Goal: Task Accomplishment & Management: Manage account settings

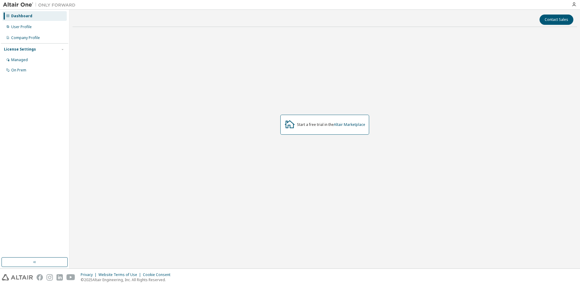
click at [375, 144] on div "Start a free trial in the Altair Marketplace" at bounding box center [325, 125] width 505 height 186
click at [496, 63] on div "Start a free trial in the Altair Marketplace" at bounding box center [325, 125] width 505 height 186
click at [26, 72] on div "On Prem" at bounding box center [18, 70] width 15 height 5
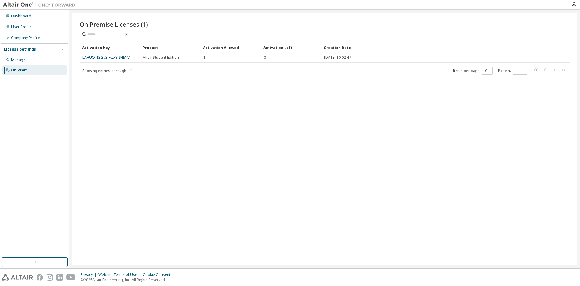
click at [351, 151] on div "On Premise Licenses (1) Clear Load Save Save As Field Operator Value Select fil…" at bounding box center [325, 139] width 505 height 252
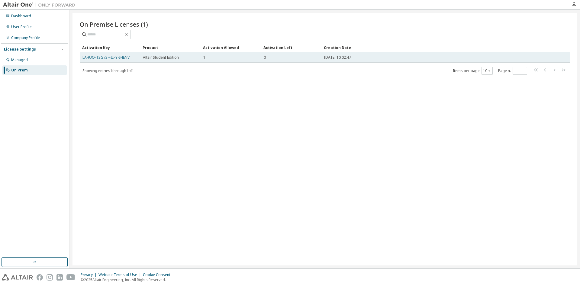
click at [110, 57] on link "LAHUO-T3G73-FILFY-S4ENV" at bounding box center [106, 57] width 47 height 5
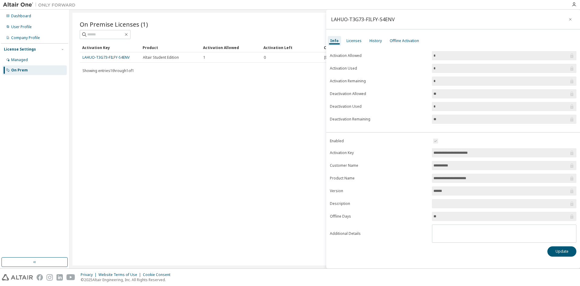
click at [477, 154] on input "**********" at bounding box center [501, 153] width 135 height 6
drag, startPoint x: 486, startPoint y: 151, endPoint x: 438, endPoint y: 163, distance: 48.9
click at [422, 152] on form "**********" at bounding box center [453, 189] width 247 height 105
click at [511, 135] on div "**********" at bounding box center [453, 153] width 254 height 215
click at [49, 175] on div "Dashboard User Profile Company Profile License Settings Managed On Prem" at bounding box center [34, 134] width 67 height 246
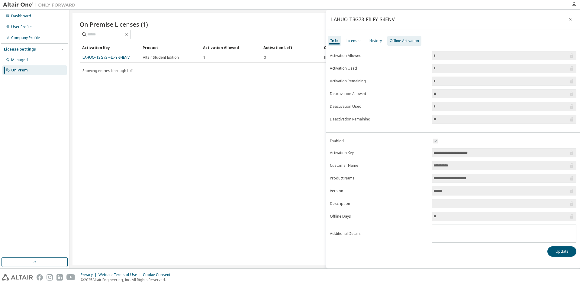
click at [416, 42] on div "Offline Activation" at bounding box center [404, 40] width 29 height 5
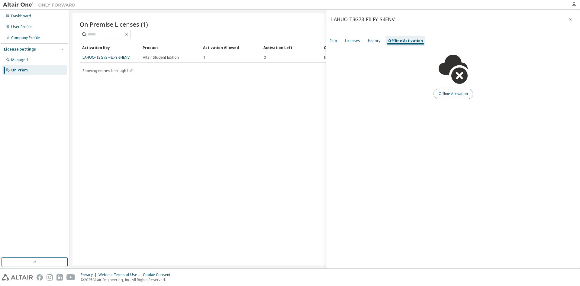
click at [456, 92] on button "Offline Activation" at bounding box center [454, 94] width 40 height 10
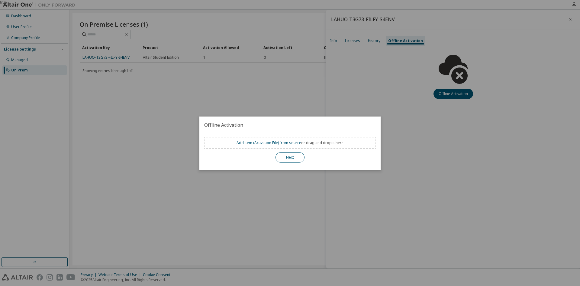
click at [292, 161] on button "Next" at bounding box center [290, 157] width 29 height 10
click at [292, 159] on button "Next" at bounding box center [290, 157] width 29 height 10
click at [392, 57] on div "true" at bounding box center [290, 143] width 580 height 286
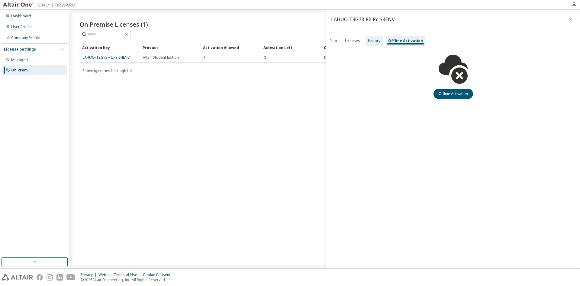
click at [377, 44] on div "History" at bounding box center [374, 41] width 17 height 10
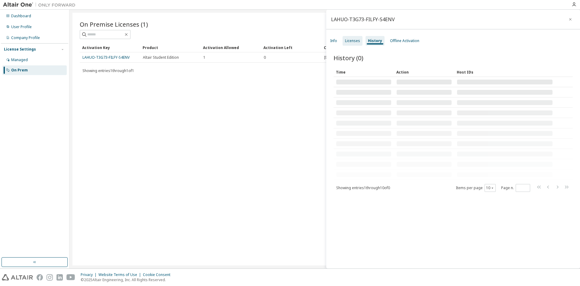
click at [353, 44] on div "Licenses" at bounding box center [353, 41] width 20 height 10
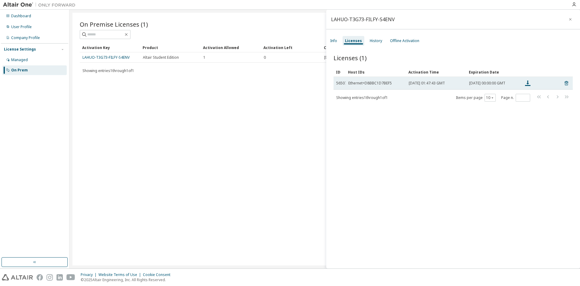
click at [381, 85] on div "Ethernet=D8BBC1D7BEF5" at bounding box center [371, 83] width 44 height 5
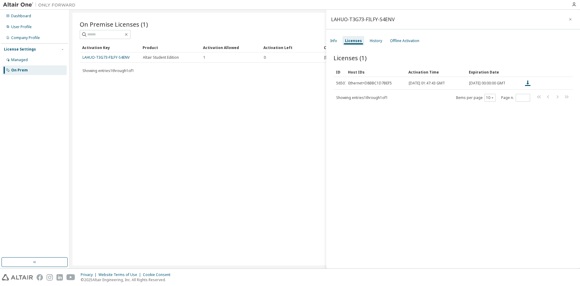
click at [508, 121] on div "Licenses (1) Clear Load Save Save As Field Operator Value Select filter Select …" at bounding box center [453, 161] width 254 height 231
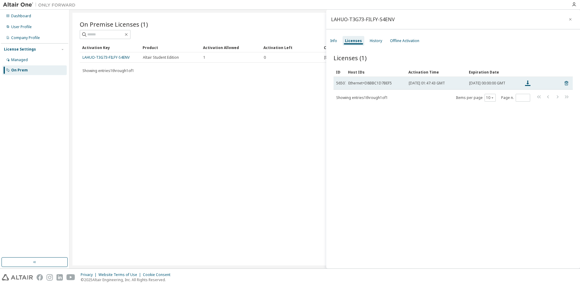
click at [486, 85] on span "[DATE] 00:00:00 GMT" at bounding box center [487, 83] width 36 height 5
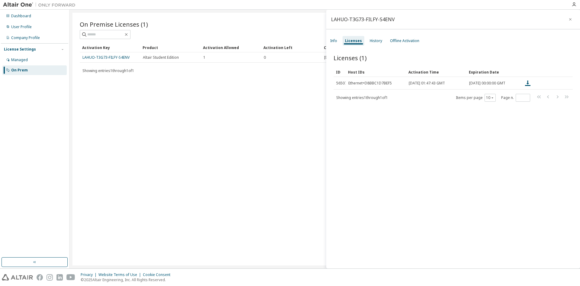
click at [485, 142] on div "Licenses (1) Clear Load Save Save As Field Operator Value Select filter Select …" at bounding box center [453, 161] width 254 height 231
click at [476, 130] on div "Licenses (1) Clear Load Save Save As Field Operator Value Select filter Select …" at bounding box center [453, 161] width 254 height 231
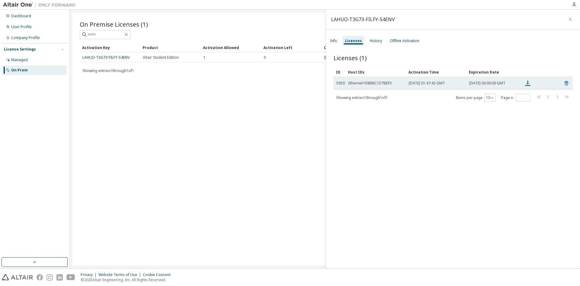
click at [528, 85] on icon at bounding box center [527, 82] width 5 height 5
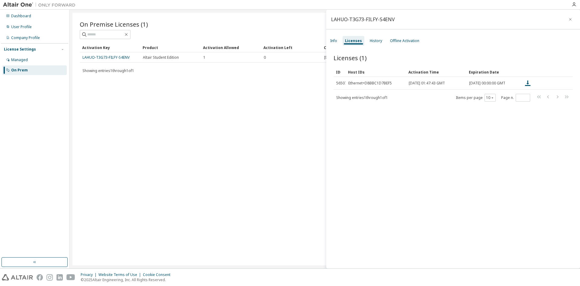
click at [510, 19] on div "LAHUO-T3G73-FILFY-S4ENV" at bounding box center [453, 20] width 254 height 20
click at [340, 221] on div "Licenses (1) Clear Load Save Save As Field Operator Value Select filter Select …" at bounding box center [453, 161] width 254 height 231
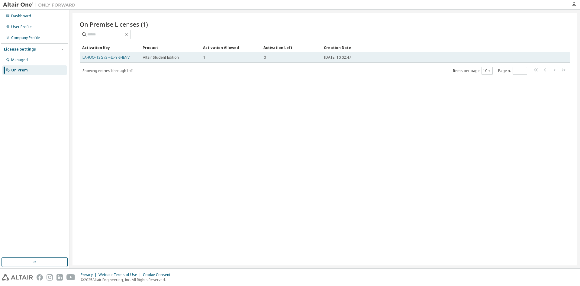
click at [121, 57] on link "LAHUO-T3G73-FILFY-S4ENV" at bounding box center [106, 57] width 47 height 5
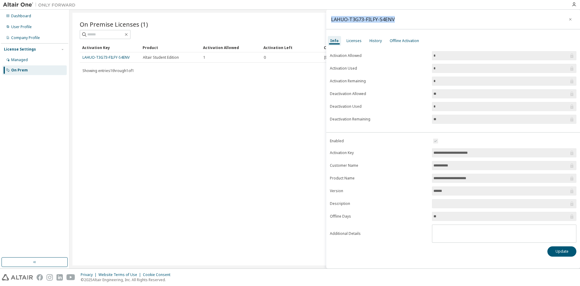
drag, startPoint x: 396, startPoint y: 19, endPoint x: 327, endPoint y: 20, distance: 69.5
click at [327, 20] on div "LAHUO-T3G73-FILFY-S4ENV" at bounding box center [453, 20] width 254 height 20
copy div "LAHUO-T3G73-FILFY-S4ENV"
click at [270, 180] on div "On Premise Licenses (1) Clear Load Save Save As Field Operator Value Select fil…" at bounding box center [325, 139] width 505 height 252
click at [356, 37] on div "Licenses" at bounding box center [354, 41] width 20 height 10
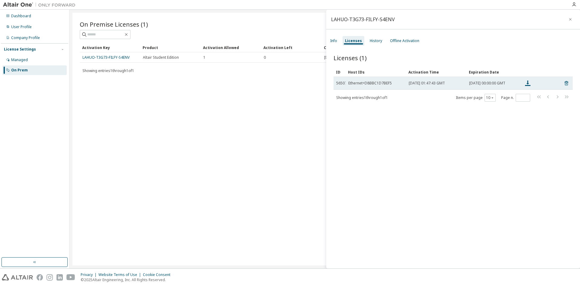
click at [445, 86] on span "Wed, 10 Sep 2025 01:47:43 GMT" at bounding box center [427, 83] width 36 height 5
click at [379, 84] on div "Ethernet=D8BBC1D7BEF5" at bounding box center [371, 83] width 44 height 5
click at [368, 83] on div "Ethernet=D8BBC1D7BEF5" at bounding box center [371, 83] width 44 height 5
click at [350, 87] on td "Ethernet=D8BBC1D7BEF5" at bounding box center [376, 83] width 60 height 13
click at [527, 83] on icon at bounding box center [527, 83] width 7 height 7
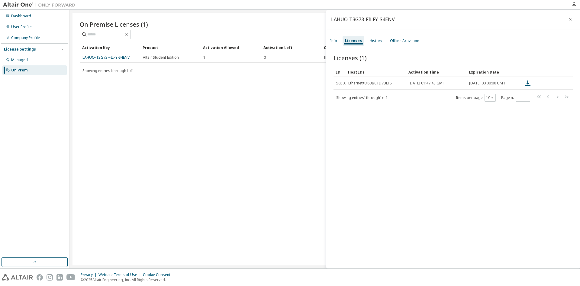
click at [493, 8] on div at bounding box center [324, 4] width 490 height 9
click at [516, 170] on div "Licenses (1) Clear Load Save Save As Field Operator Value Select filter Select …" at bounding box center [453, 161] width 254 height 231
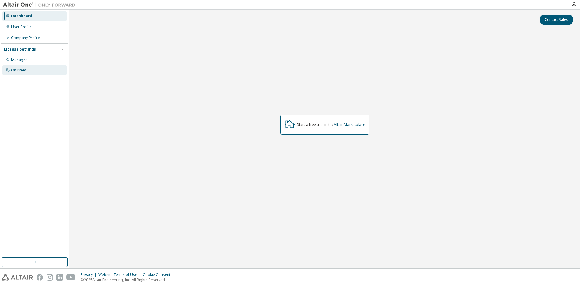
click at [21, 73] on div "On Prem" at bounding box center [34, 70] width 64 height 10
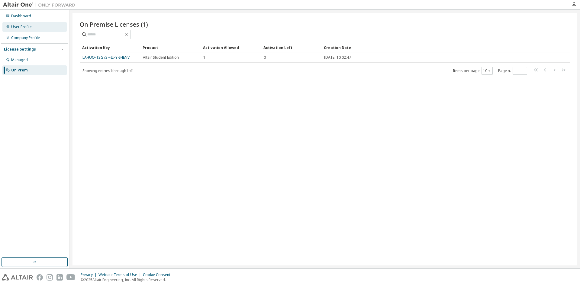
click at [36, 28] on div "User Profile" at bounding box center [34, 27] width 64 height 10
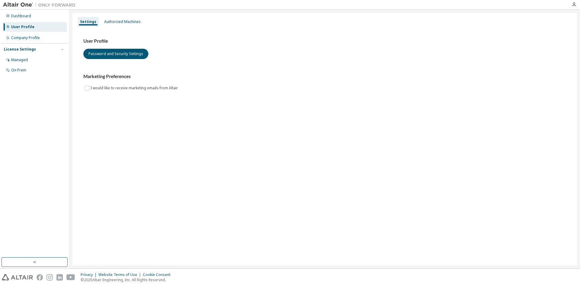
click at [240, 40] on h3 "User Profile" at bounding box center [324, 41] width 483 height 6
click at [576, 6] on icon "button" at bounding box center [574, 4] width 5 height 5
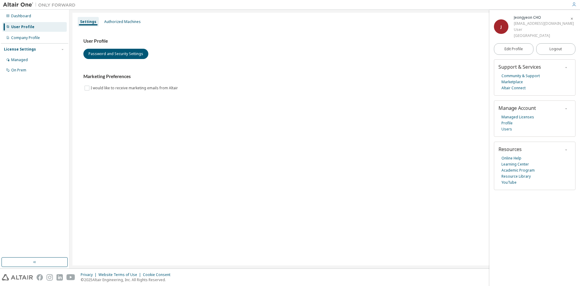
click at [537, 16] on div "Jeongyeon CHO" at bounding box center [544, 18] width 60 height 6
click at [509, 129] on link "Users" at bounding box center [507, 129] width 11 height 6
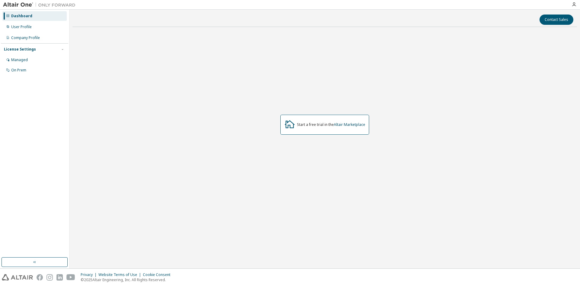
click at [408, 11] on div "Contact Sales Start a free trial in the Altair Marketplace" at bounding box center [325, 139] width 511 height 258
click at [24, 60] on div "Managed" at bounding box center [19, 59] width 17 height 5
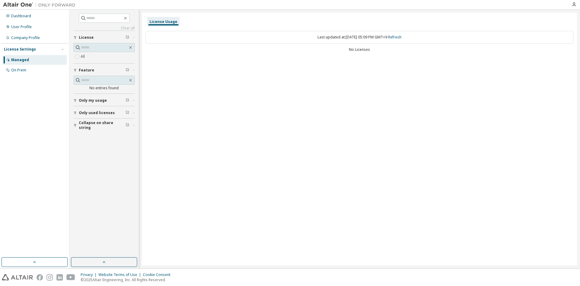
click at [316, 60] on div "License Usage Last updated at: [DATE] 05:09 PM GMT+9 Refresh No Licenses" at bounding box center [359, 139] width 435 height 252
click at [346, 37] on div "Last updated at: [DATE] 05:09 PM GMT+9 Refresh" at bounding box center [360, 37] width 428 height 13
click at [325, 62] on div "License Usage Last updated at: [DATE] 05:09 PM GMT+9 Refresh No Licenses" at bounding box center [359, 139] width 435 height 252
click at [86, 56] on div "All" at bounding box center [103, 56] width 61 height 7
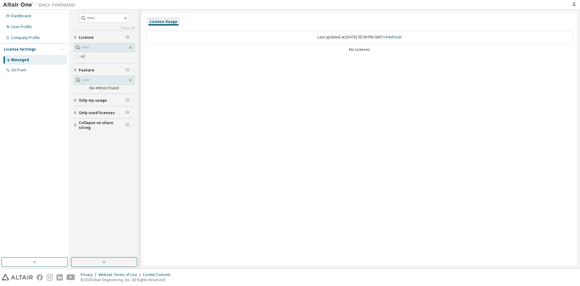
click at [86, 56] on div "All" at bounding box center [103, 56] width 61 height 7
click at [84, 56] on label "All" at bounding box center [83, 56] width 5 height 7
click at [83, 55] on label "All" at bounding box center [83, 56] width 5 height 7
click at [19, 71] on div "On Prem" at bounding box center [18, 70] width 15 height 5
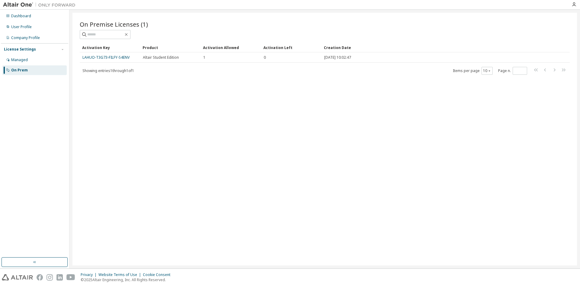
click at [302, 79] on div "On Premise Licenses (1) Clear Load Save Save As Field Operator Value Select fil…" at bounding box center [325, 139] width 505 height 252
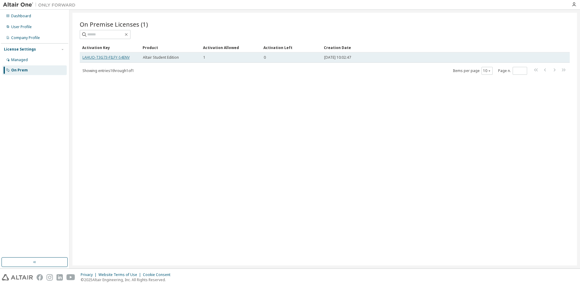
click at [117, 56] on link "LAHUO-T3G73-FILFY-S4ENV" at bounding box center [106, 57] width 47 height 5
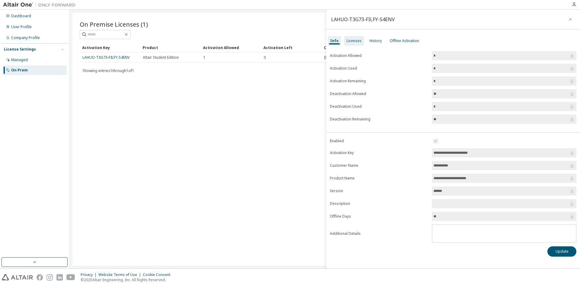
click at [355, 41] on div "Licenses" at bounding box center [354, 40] width 15 height 5
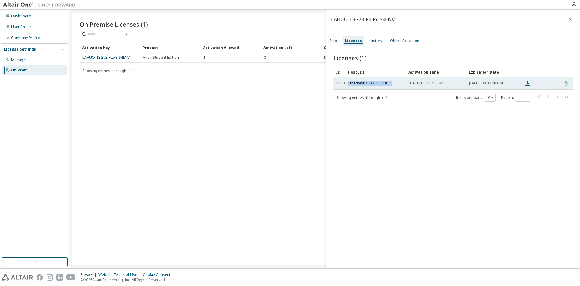
drag, startPoint x: 394, startPoint y: 83, endPoint x: 347, endPoint y: 83, distance: 46.9
click at [347, 83] on td "Ethernet=D8BBC1D7BEF5" at bounding box center [376, 83] width 60 height 13
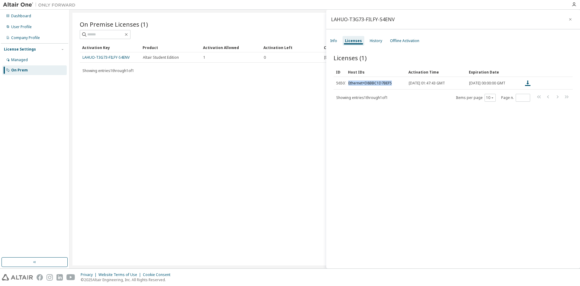
copy div "Ethernet=D8BBC1D7BEF5"
click at [206, 134] on div "On Premise Licenses (1) Clear Load Save Save As Field Operator Value Select fil…" at bounding box center [325, 139] width 505 height 252
click at [27, 71] on div "On Prem" at bounding box center [19, 70] width 17 height 5
click at [352, 40] on div "Licenses" at bounding box center [353, 40] width 17 height 5
drag, startPoint x: 346, startPoint y: 71, endPoint x: 402, endPoint y: 70, distance: 56.2
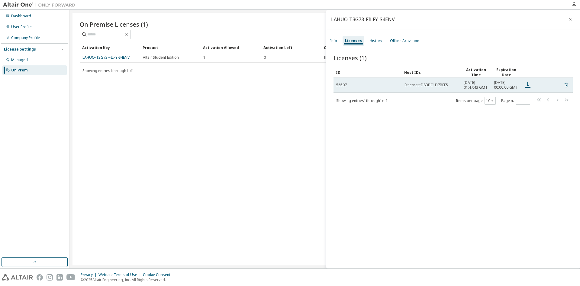
click at [346, 87] on span "56507" at bounding box center [341, 85] width 11 height 5
drag, startPoint x: 352, startPoint y: 87, endPoint x: 336, endPoint y: 86, distance: 15.7
click at [336, 86] on td "56507" at bounding box center [368, 84] width 68 height 15
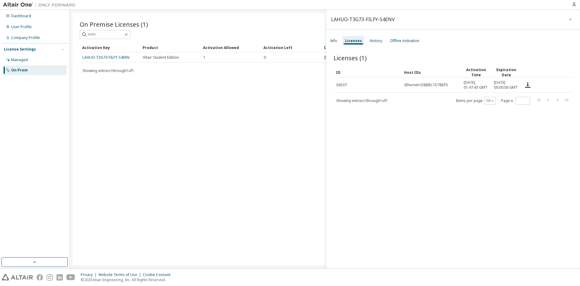
click at [21, 71] on div "On Prem" at bounding box center [19, 70] width 17 height 5
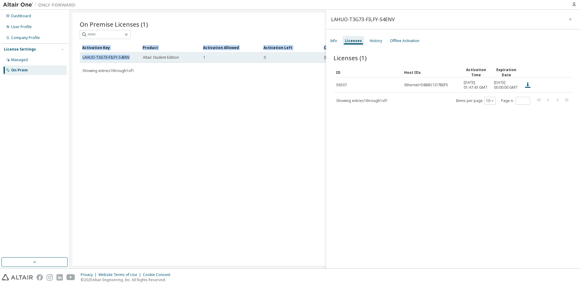
drag, startPoint x: 78, startPoint y: 56, endPoint x: 129, endPoint y: 59, distance: 51.2
click at [129, 59] on div "On Premise Licenses (1) Clear Load Save Save As Field Operator Value Select fil…" at bounding box center [325, 139] width 505 height 252
drag, startPoint x: 134, startPoint y: 63, endPoint x: 134, endPoint y: 58, distance: 4.9
click at [134, 62] on div "Activation Key Product Activation Allowed Activation Left Creation Date LAHUO-T…" at bounding box center [325, 59] width 490 height 32
click at [125, 57] on link "LAHUO-T3G73-FILFY-S4ENV" at bounding box center [106, 57] width 47 height 5
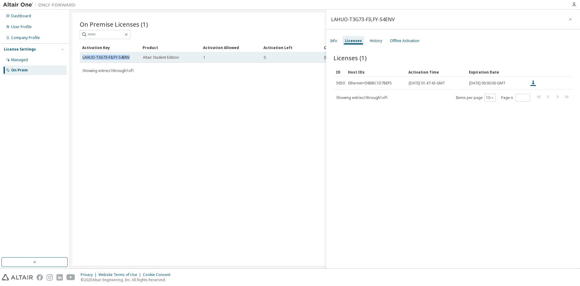
drag, startPoint x: 129, startPoint y: 57, endPoint x: 83, endPoint y: 60, distance: 47.0
click at [83, 60] on td "LAHUO-T3G73-FILFY-S4ENV" at bounding box center [110, 57] width 60 height 10
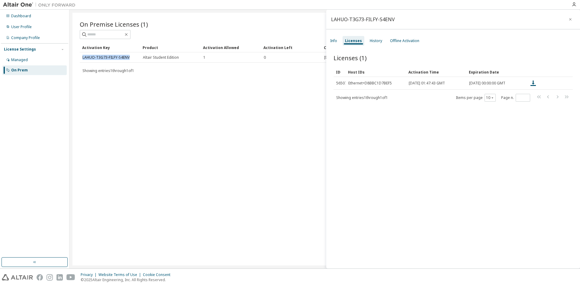
copy link "LAHUO-T3G73-FILFY-S4ENV"
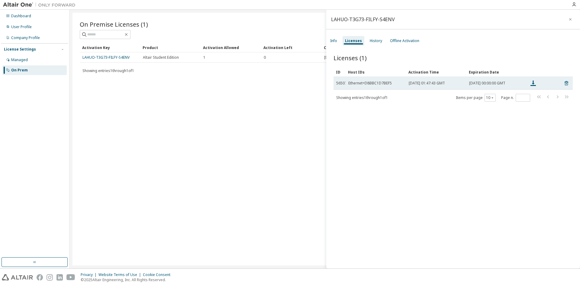
drag, startPoint x: 283, startPoint y: 162, endPoint x: 389, endPoint y: 80, distance: 134.5
click at [283, 162] on div "On Premise Licenses (1) Clear Load Save Save As Field Operator Value Select fil…" at bounding box center [325, 139] width 505 height 252
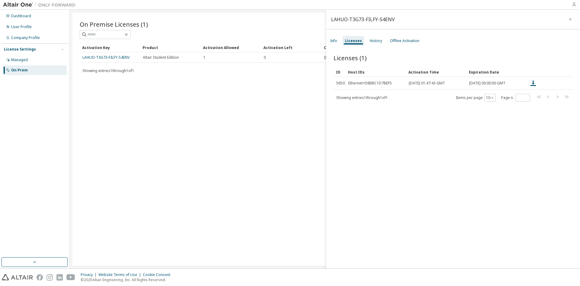
click at [574, 3] on icon "button" at bounding box center [574, 4] width 5 height 5
